Goal: Transaction & Acquisition: Purchase product/service

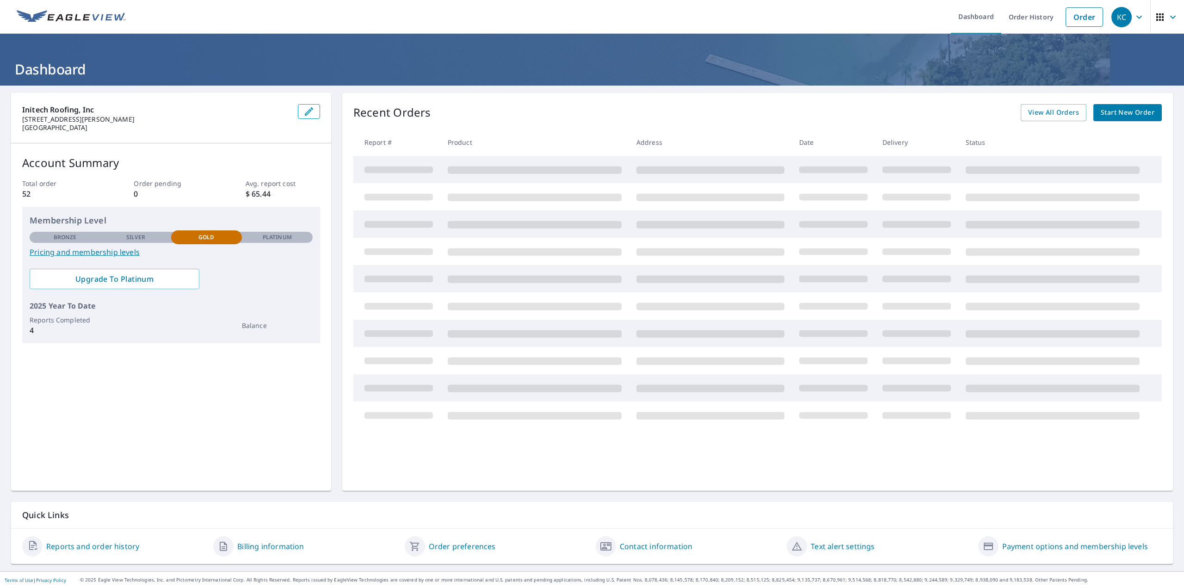
click at [1113, 114] on span "Start New Order" at bounding box center [1128, 113] width 54 height 12
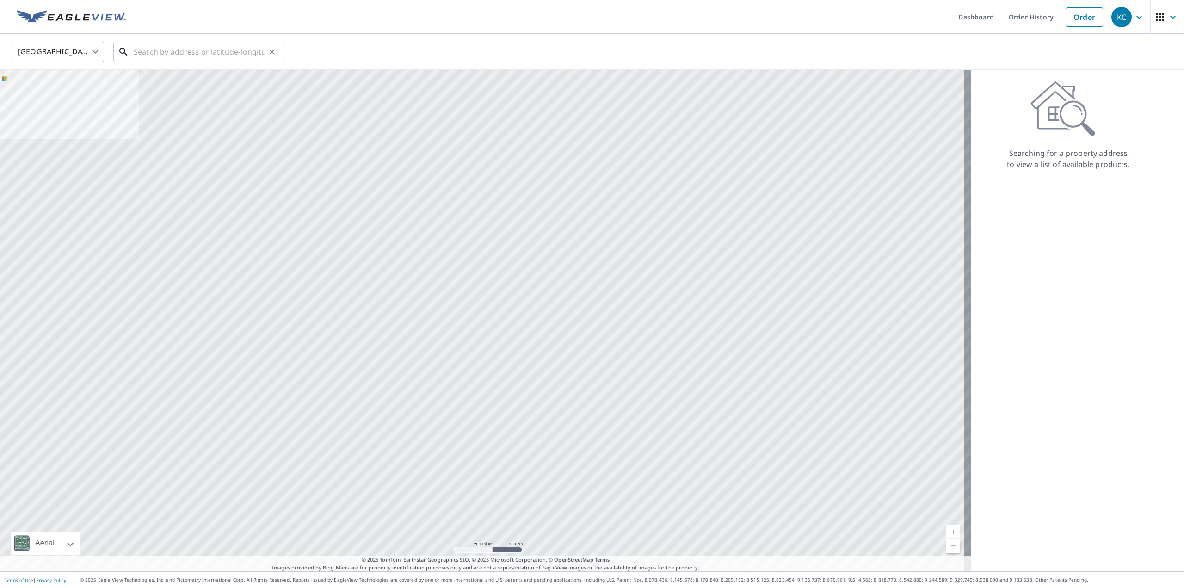
click at [169, 56] on input "text" at bounding box center [200, 52] width 132 height 26
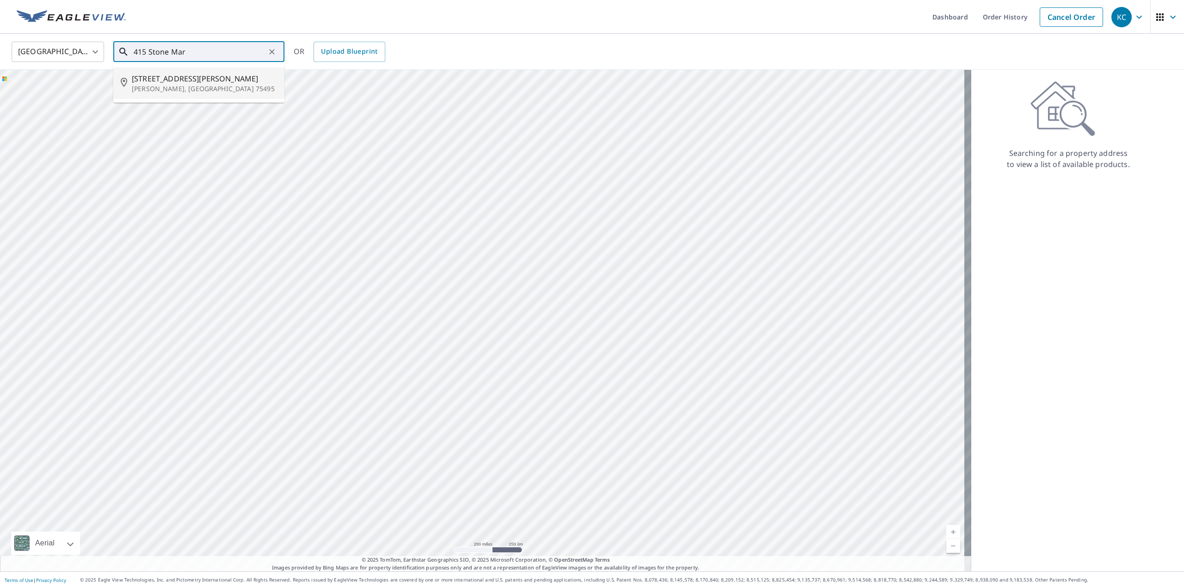
click at [168, 82] on span "415 Stone Marshall Rd" at bounding box center [204, 78] width 145 height 11
type input "415 Stone Marshall Rd Van Alstyne, TX 75495"
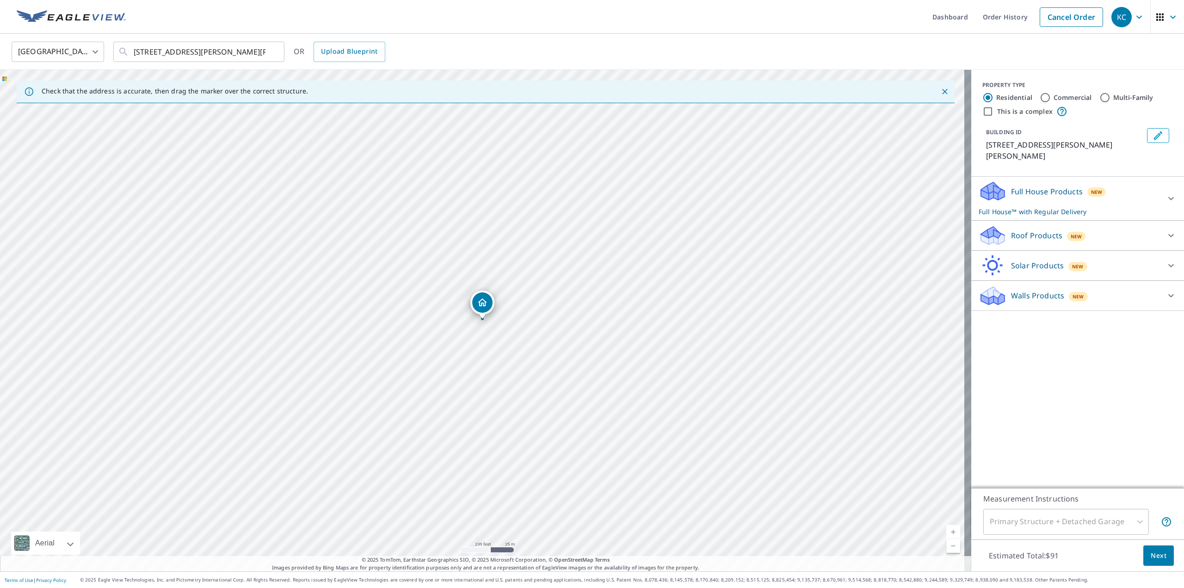
click at [1166, 234] on icon at bounding box center [1171, 235] width 11 height 11
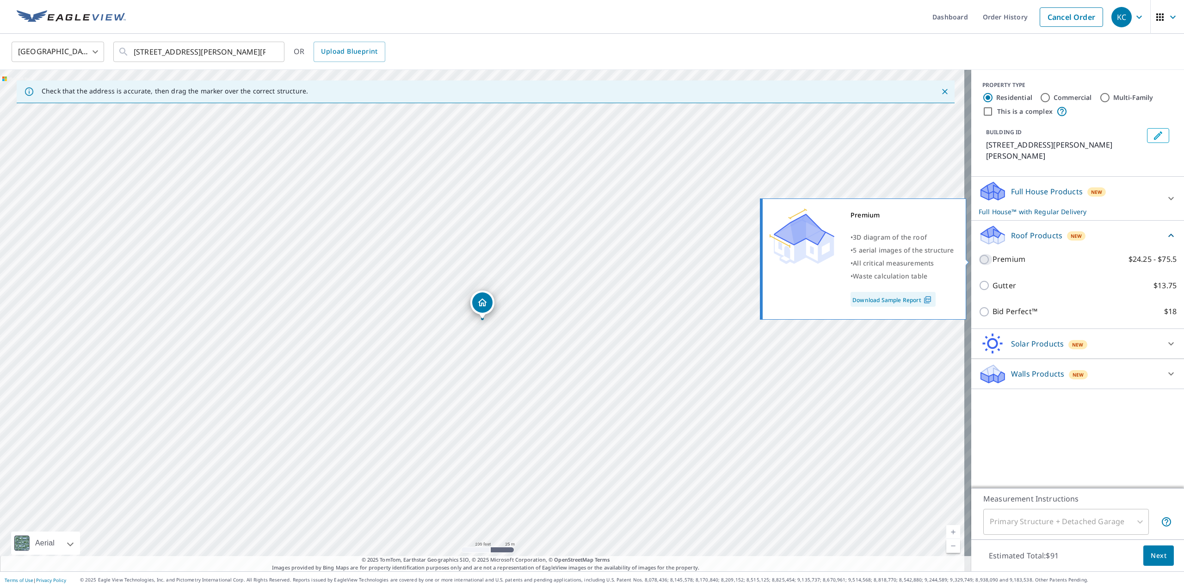
click at [981, 260] on input "Premium $24.25 - $75.5" at bounding box center [986, 259] width 14 height 11
checkbox input "true"
checkbox input "false"
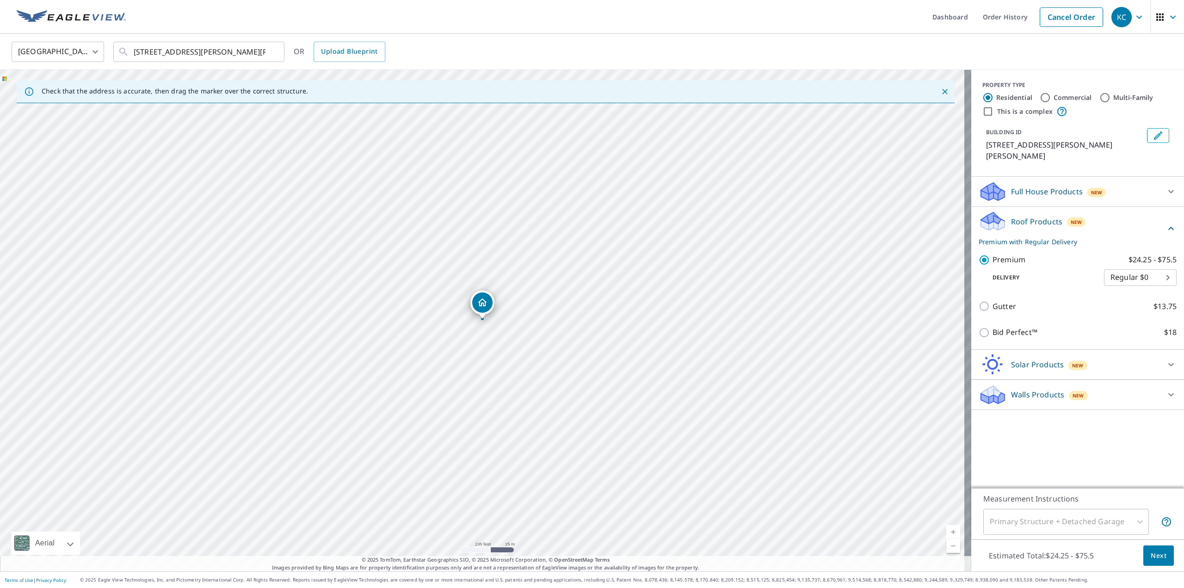
click at [1129, 521] on div "Primary Structure + Detached Garage" at bounding box center [1067, 522] width 166 height 26
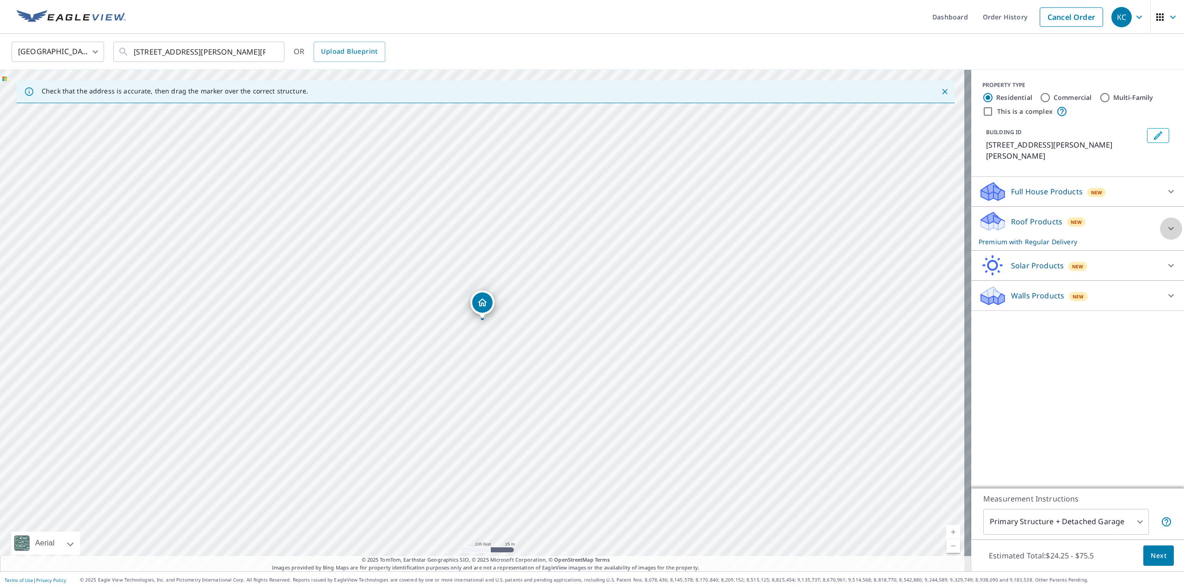
click at [1166, 224] on icon at bounding box center [1171, 228] width 11 height 11
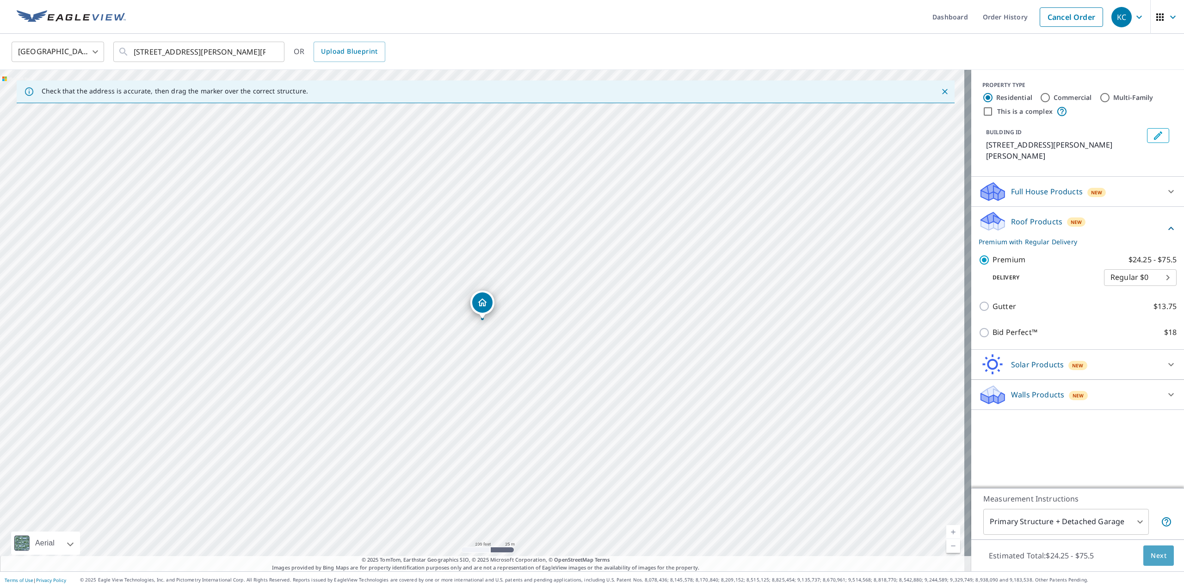
click at [1153, 557] on span "Next" at bounding box center [1159, 556] width 16 height 12
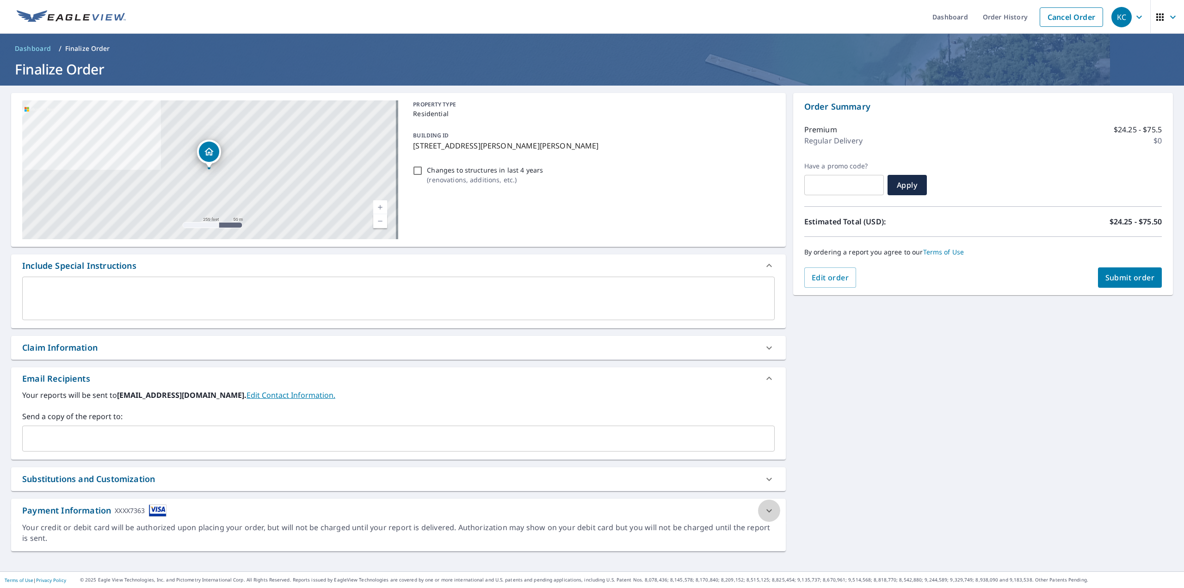
click at [767, 515] on icon at bounding box center [769, 510] width 11 height 11
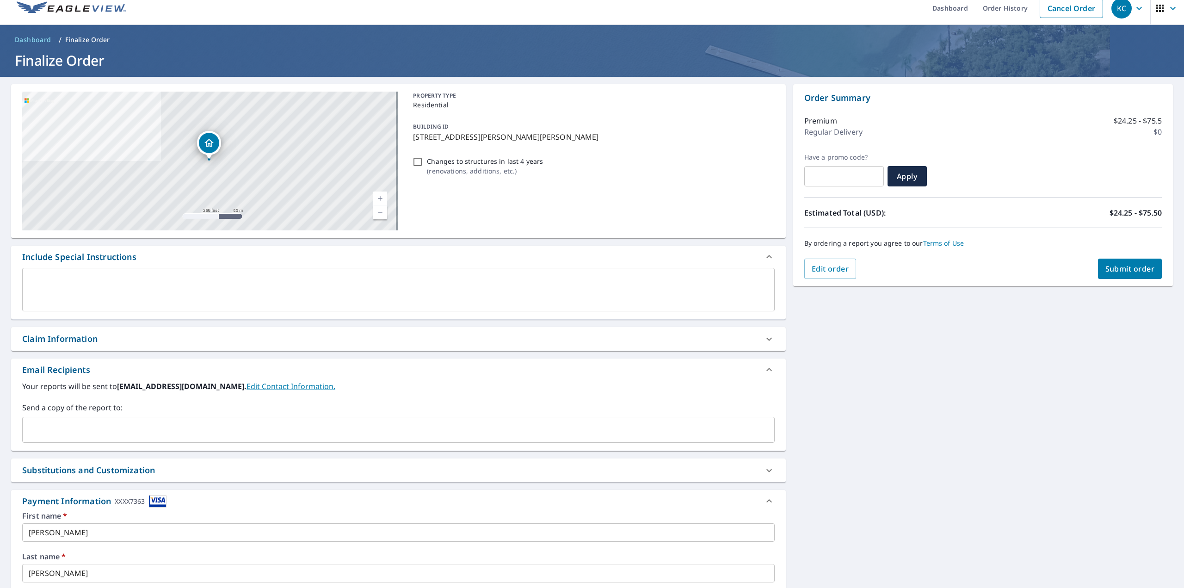
scroll to position [6, 0]
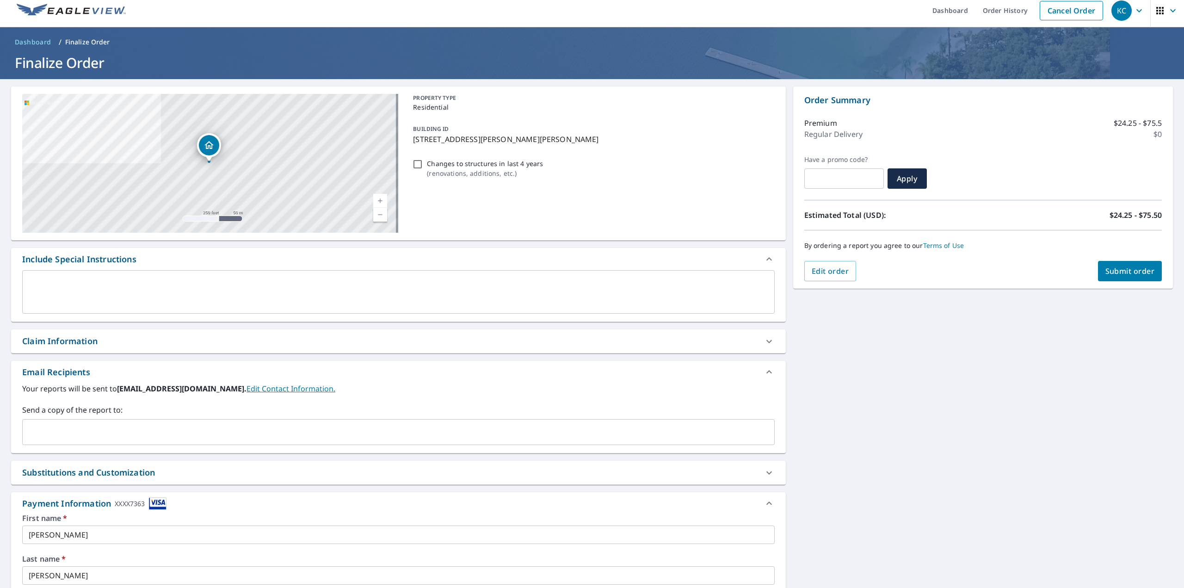
click at [1127, 272] on span "Submit order" at bounding box center [1131, 271] width 50 height 10
checkbox input "true"
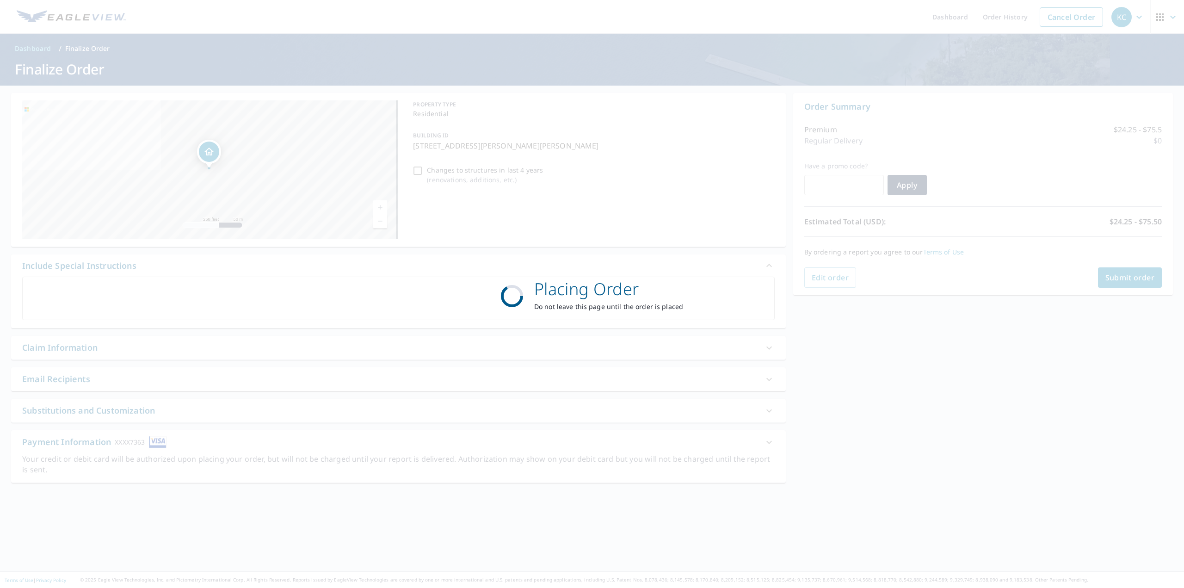
scroll to position [0, 0]
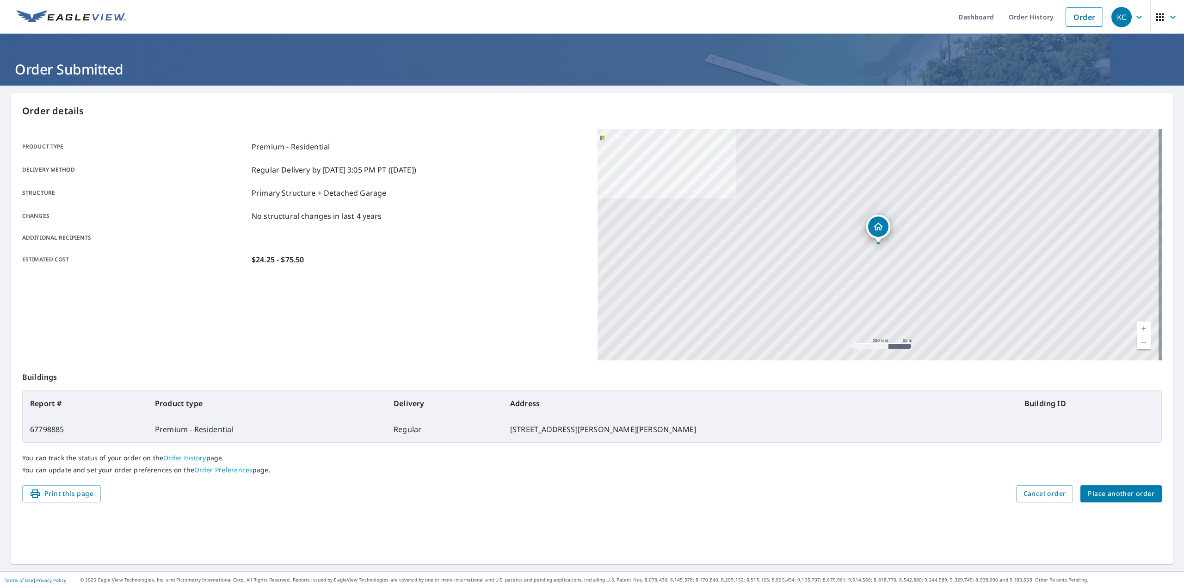
click at [530, 330] on div "Product type Premium - Residential Delivery method Regular Delivery by 10/9/202…" at bounding box center [304, 244] width 564 height 231
click at [691, 29] on ul "Dashboard Order History Order" at bounding box center [619, 17] width 977 height 34
